Goal: Information Seeking & Learning: Compare options

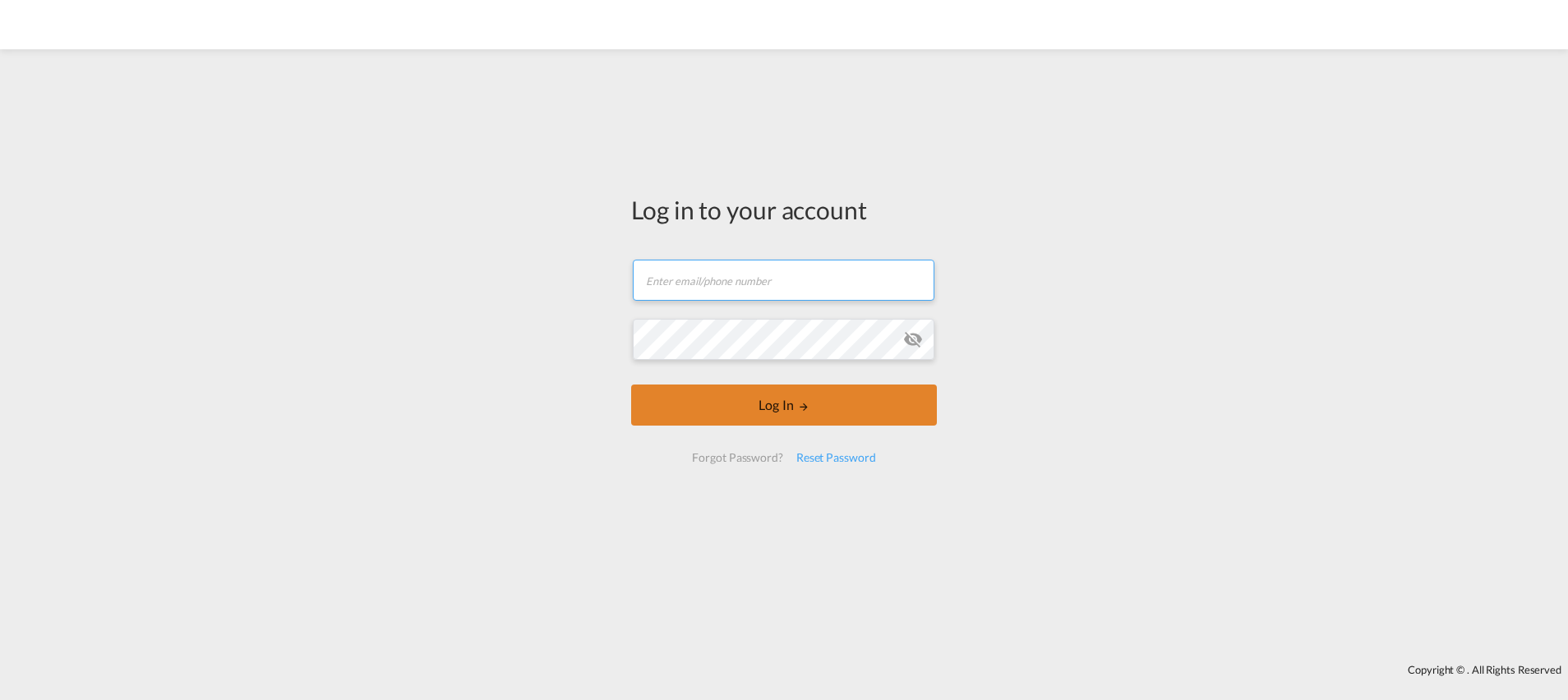
type input "[PERSON_NAME][EMAIL_ADDRESS][DOMAIN_NAME]"
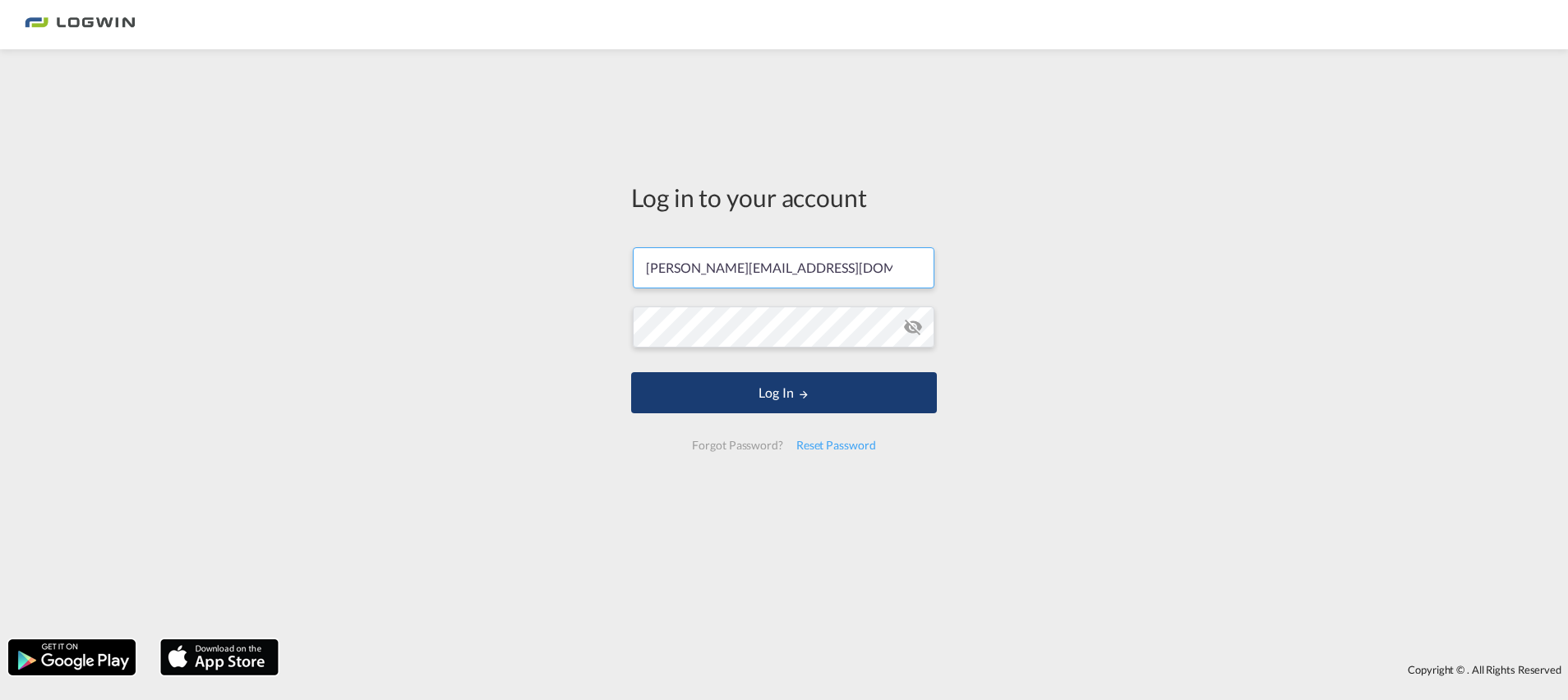
click at [782, 399] on button "Log In" at bounding box center [784, 393] width 306 height 41
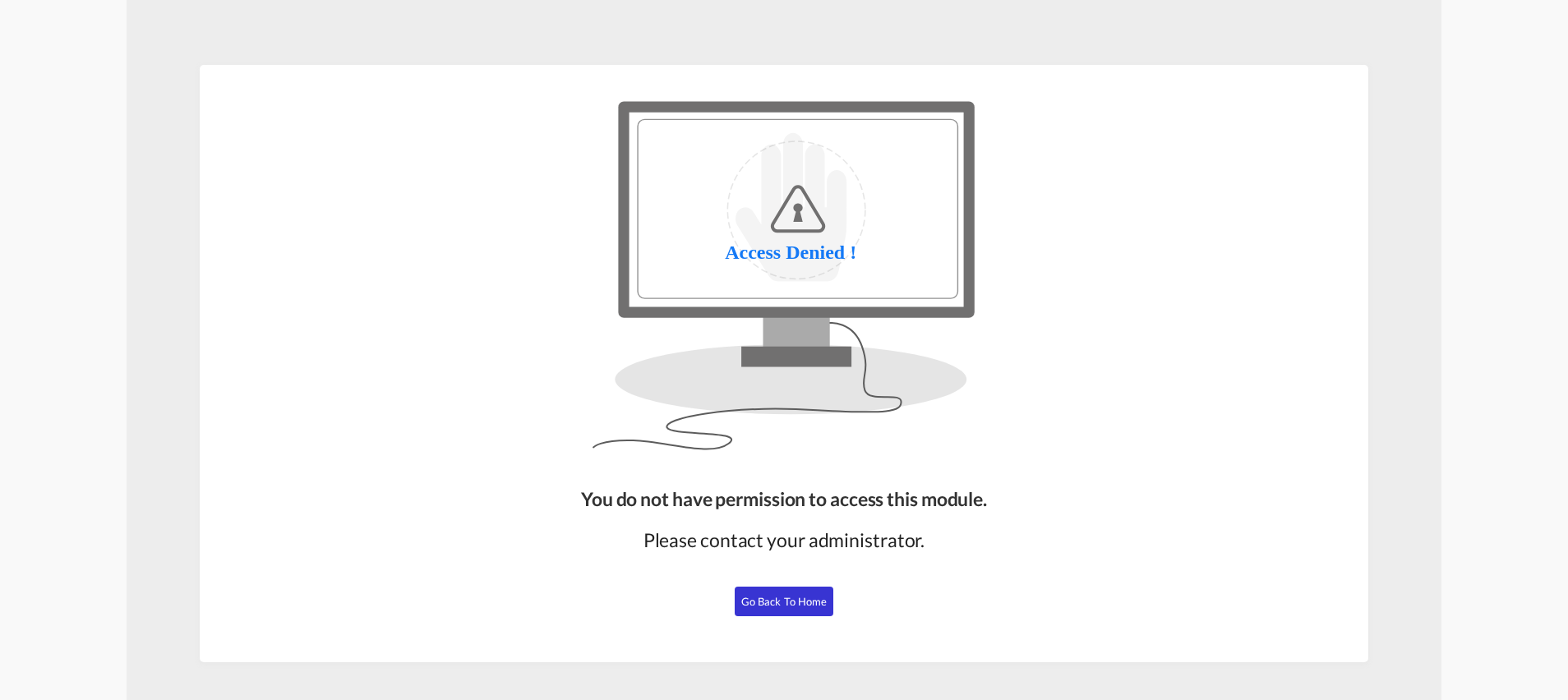
click at [775, 607] on span "Go Back to Home" at bounding box center [784, 602] width 86 height 13
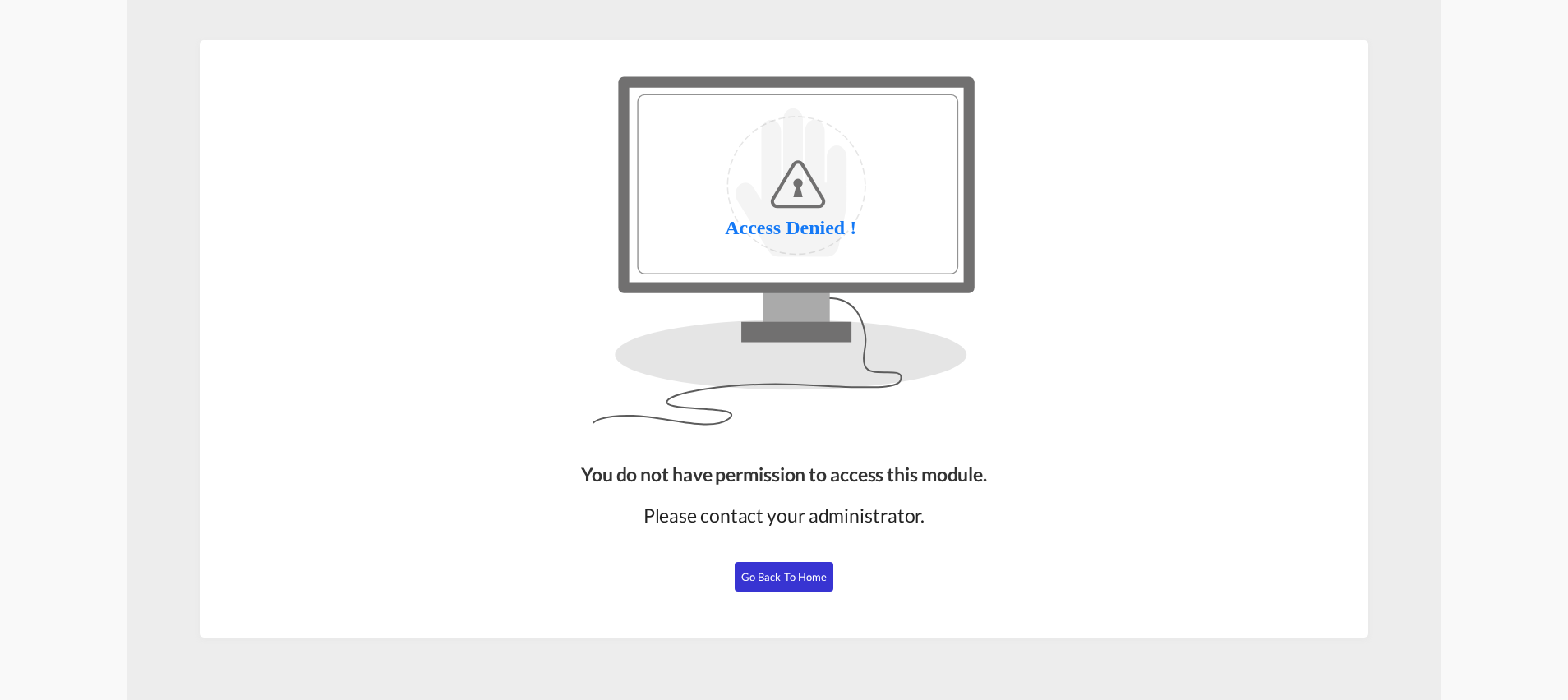
click at [777, 573] on span "Go Back to Home" at bounding box center [784, 577] width 86 height 13
